Goal: Navigation & Orientation: Find specific page/section

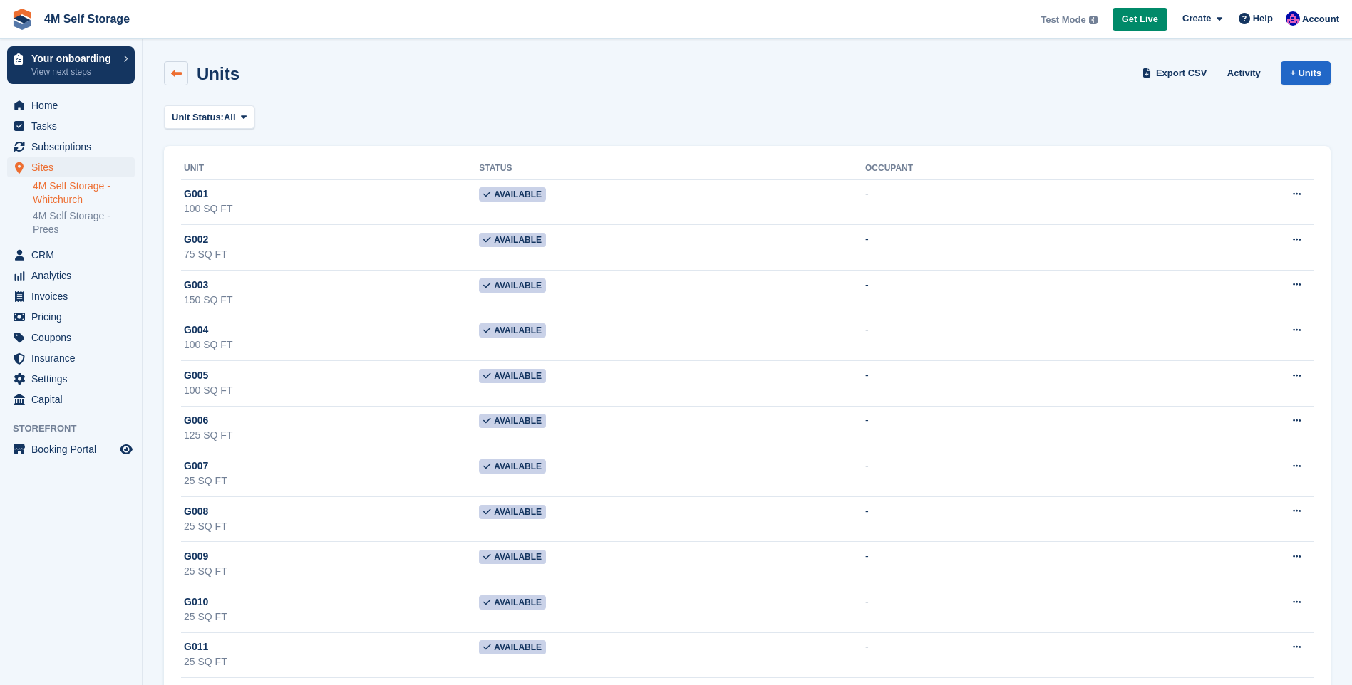
click at [175, 78] on icon at bounding box center [176, 73] width 11 height 11
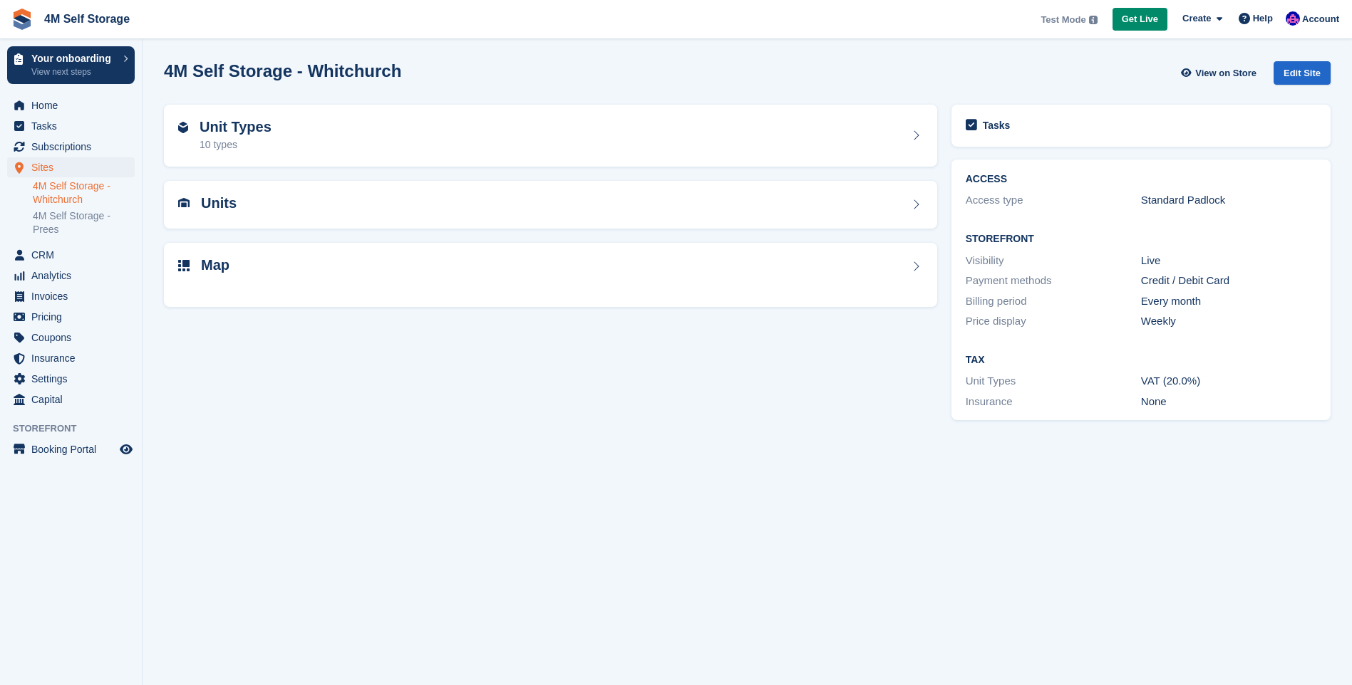
click at [58, 222] on link "4M Self Storage - Prees" at bounding box center [84, 222] width 102 height 27
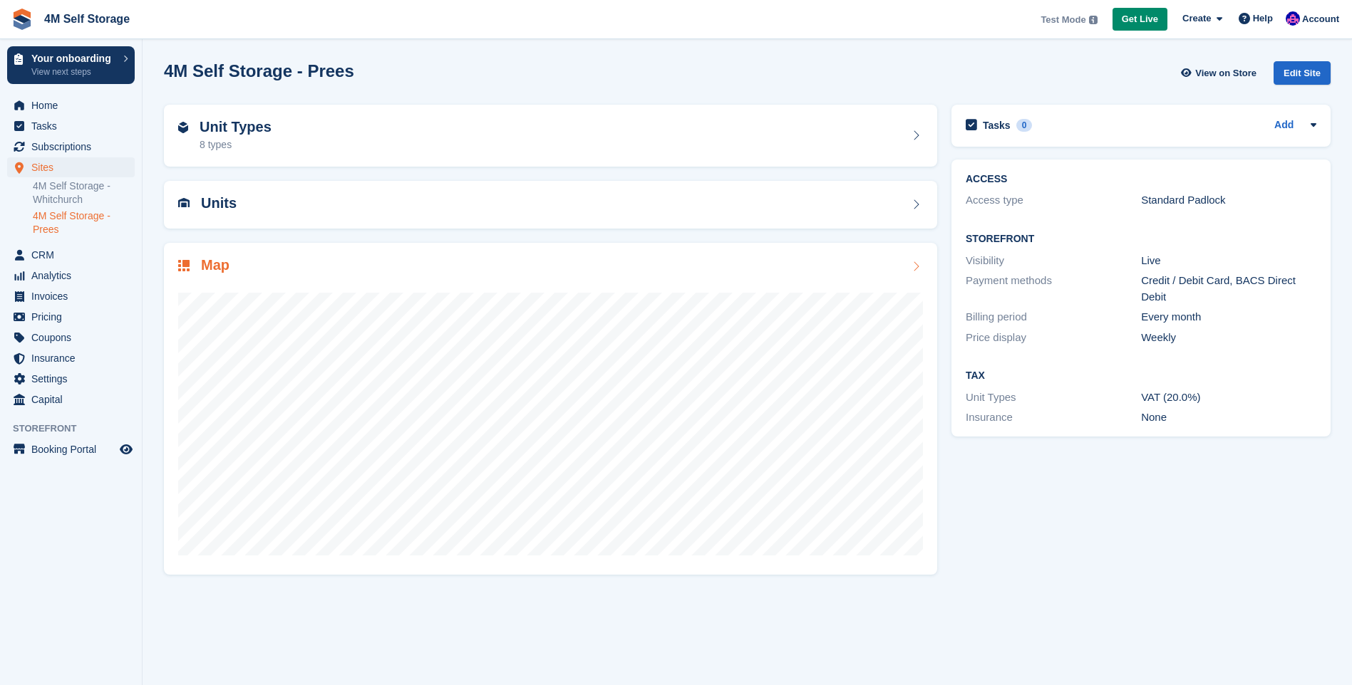
click at [917, 269] on icon at bounding box center [915, 266] width 14 height 11
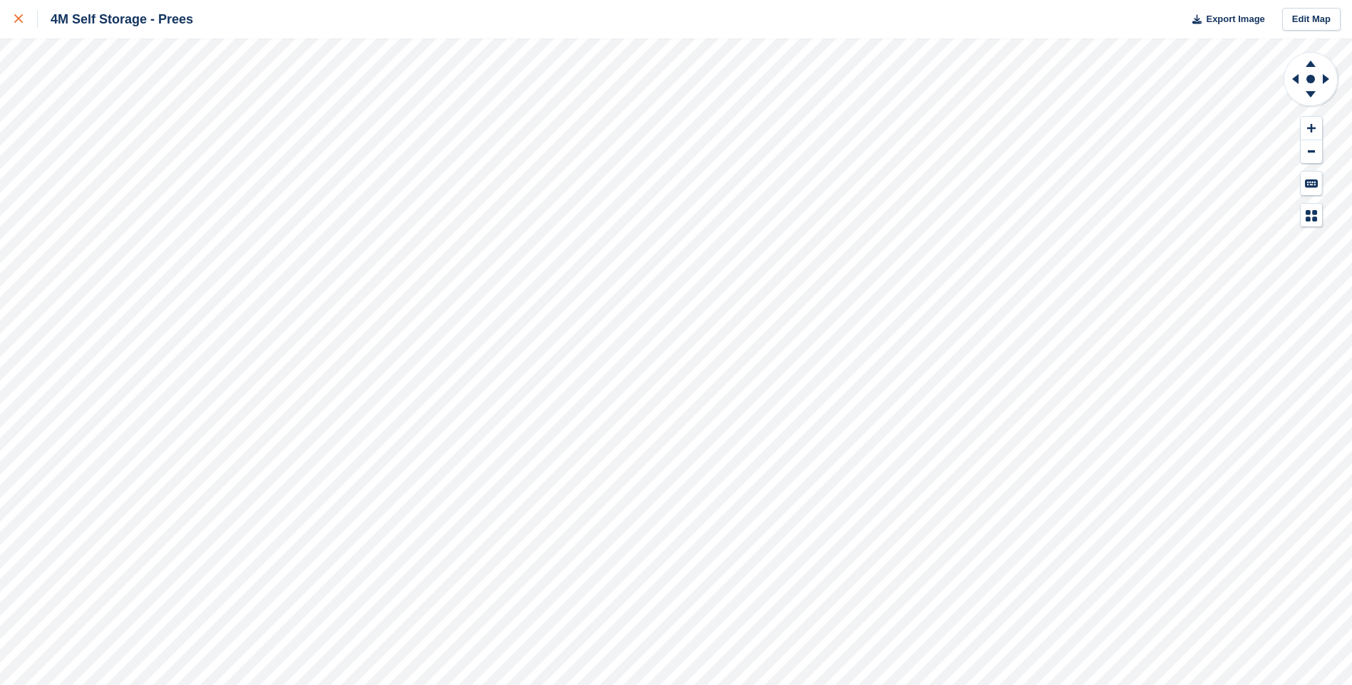
click at [9, 24] on link at bounding box center [19, 19] width 38 height 38
